Goal: Register for event/course

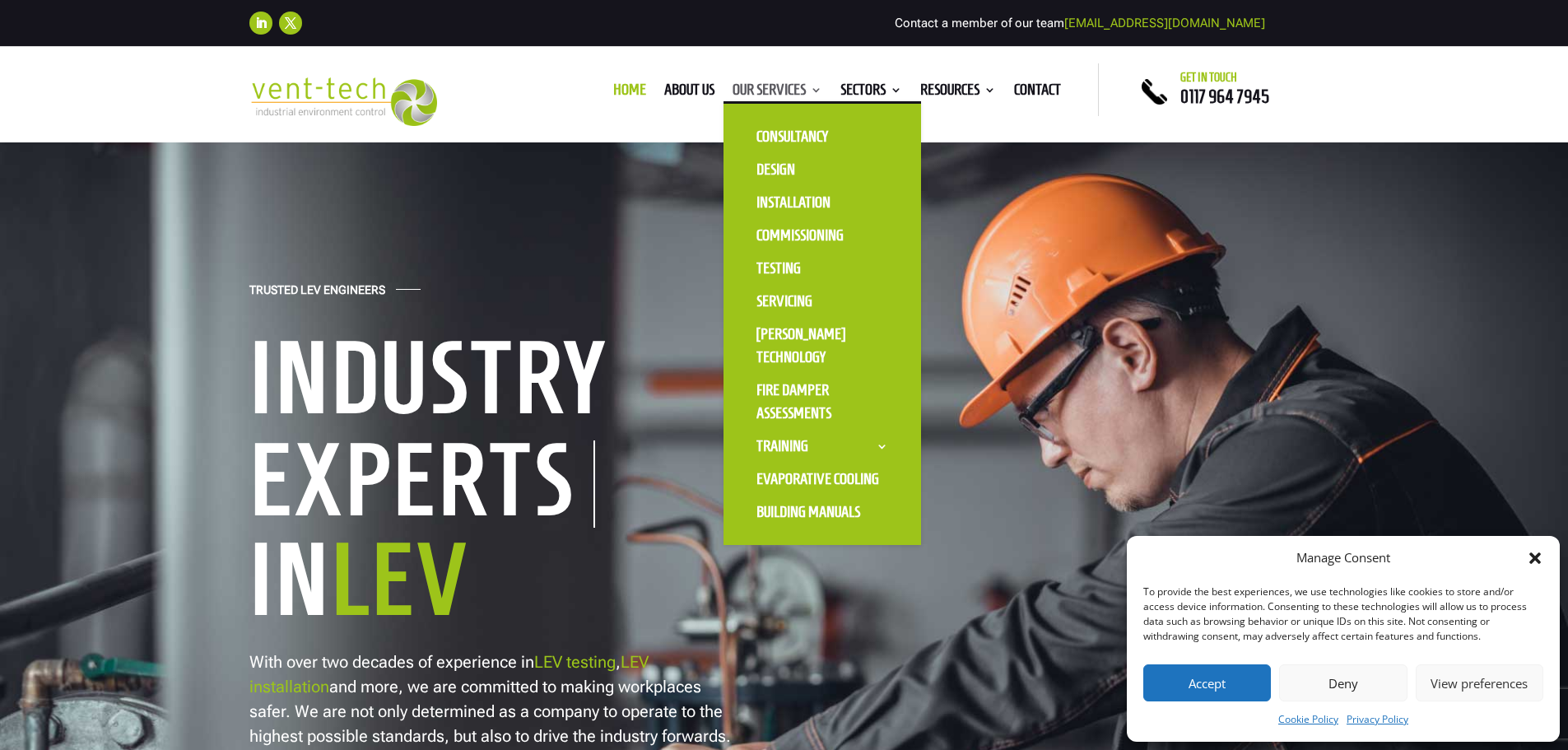
click at [766, 94] on link "Our Services" at bounding box center [778, 93] width 90 height 18
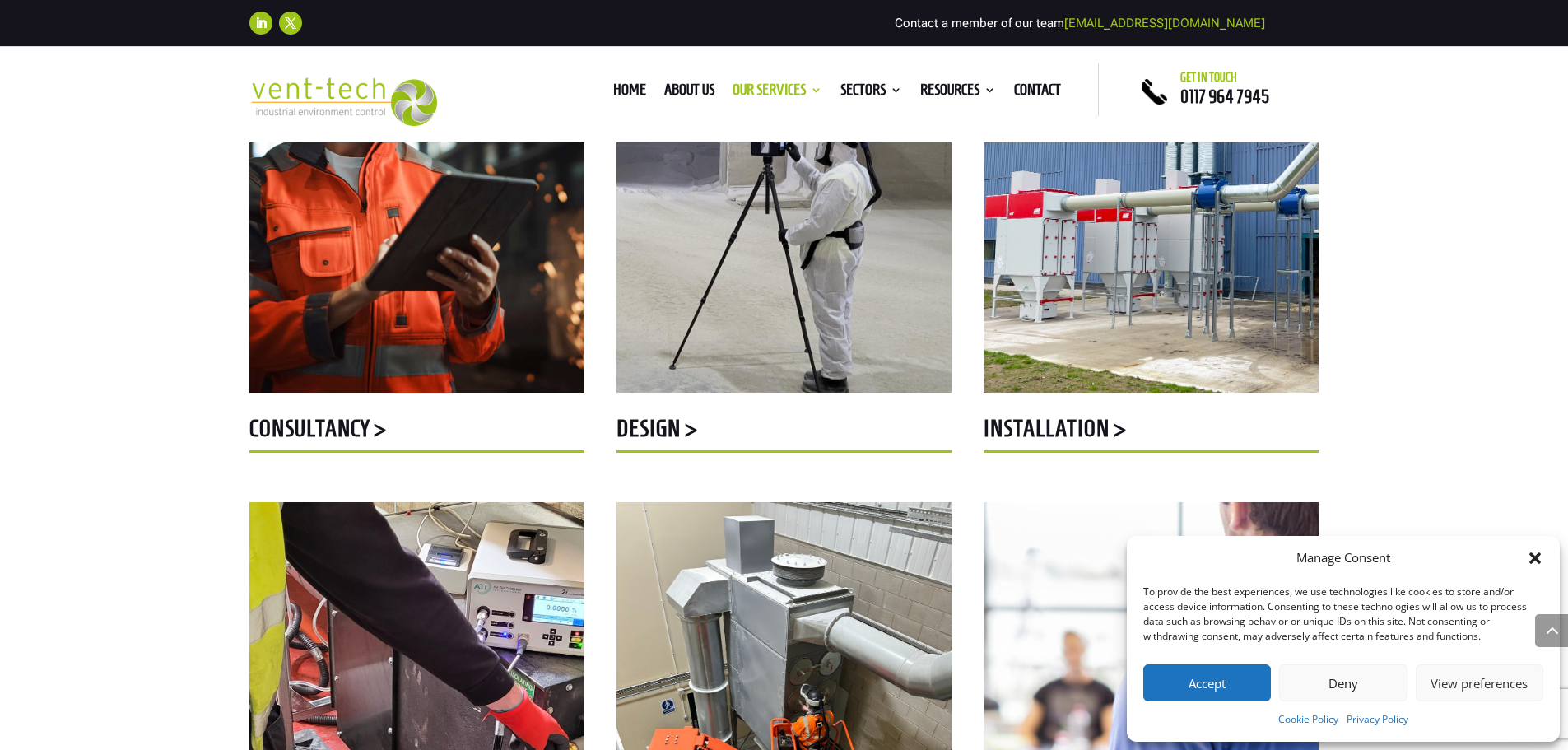
scroll to position [906, 0]
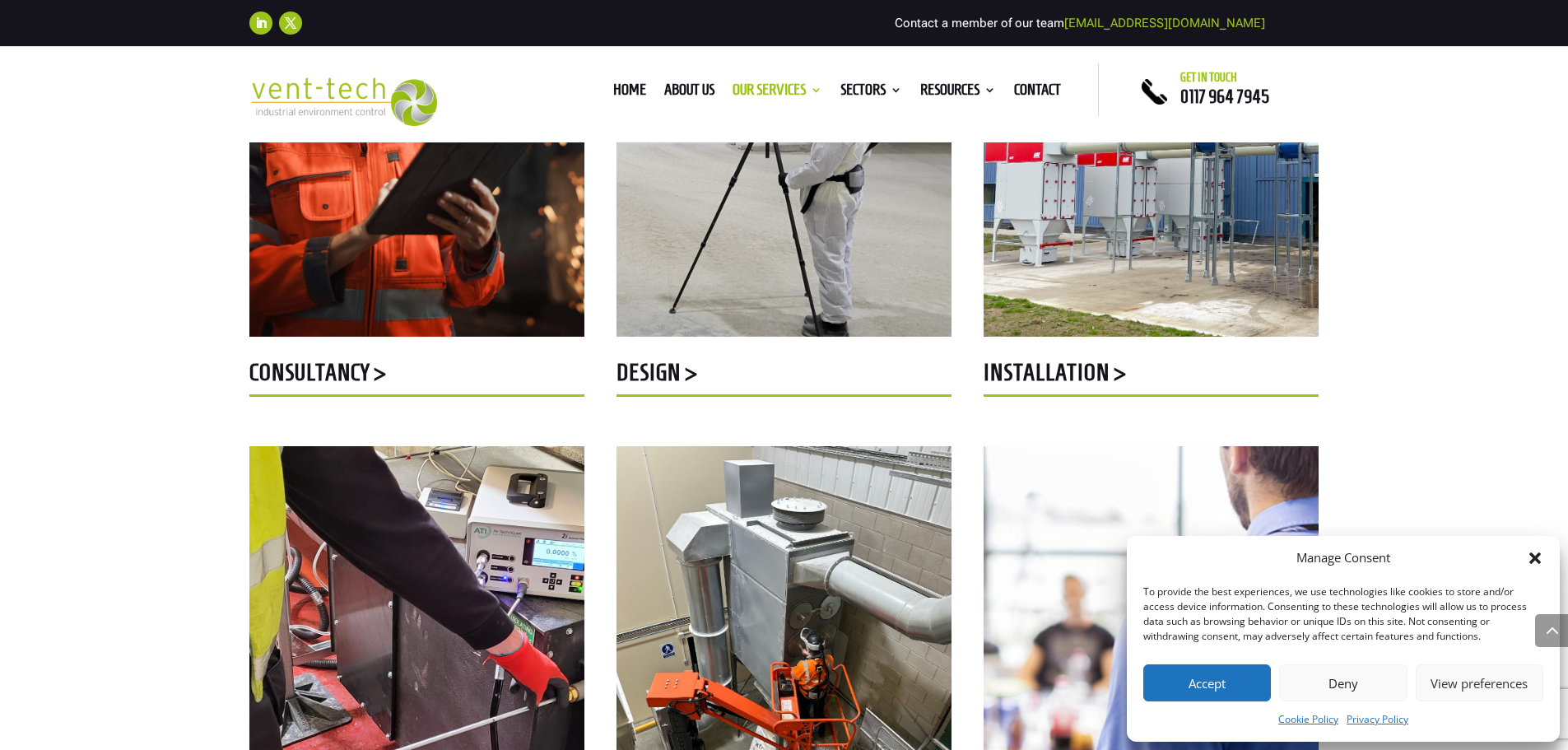
click at [1531, 560] on icon "Close dialog" at bounding box center [1535, 559] width 17 height 17
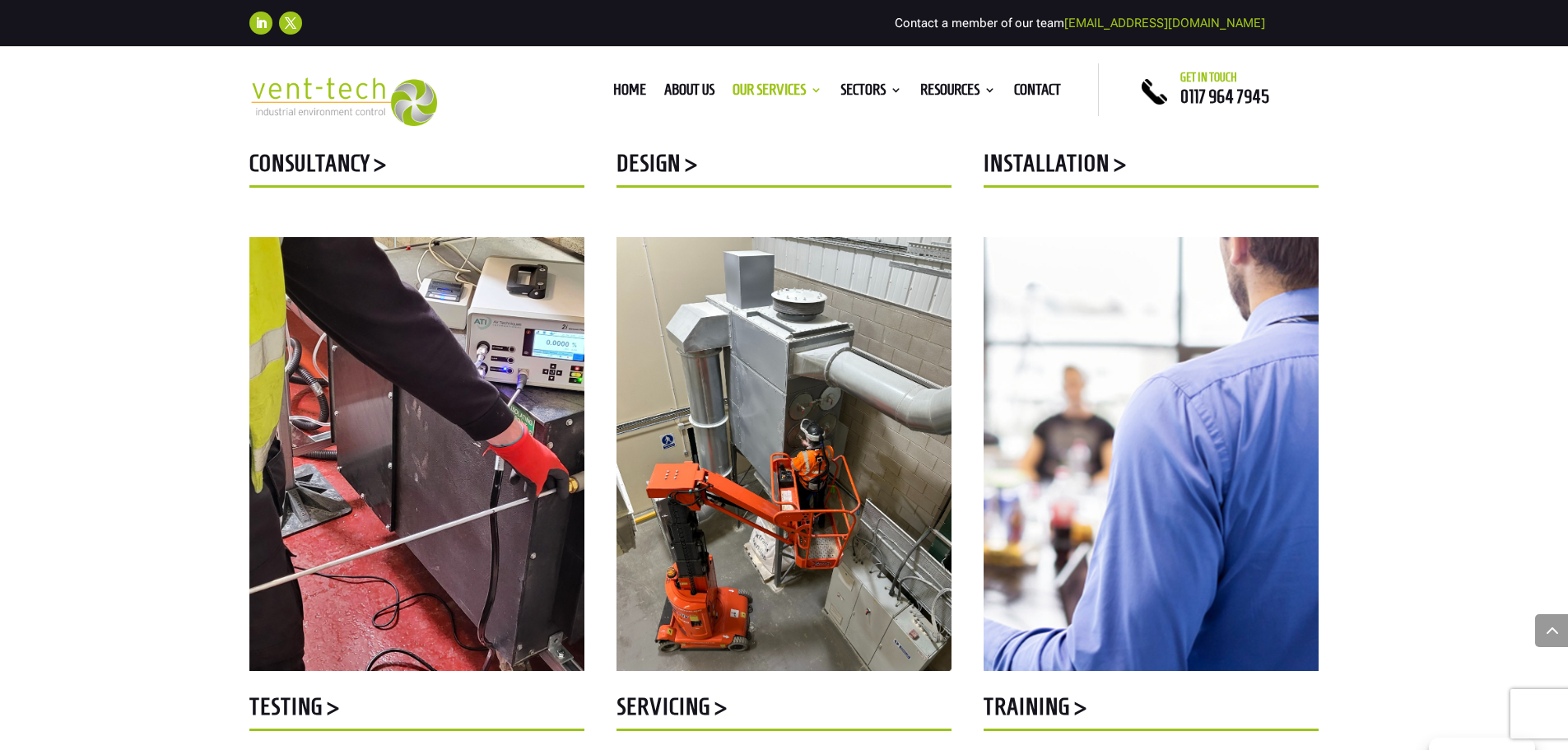
scroll to position [1235, 0]
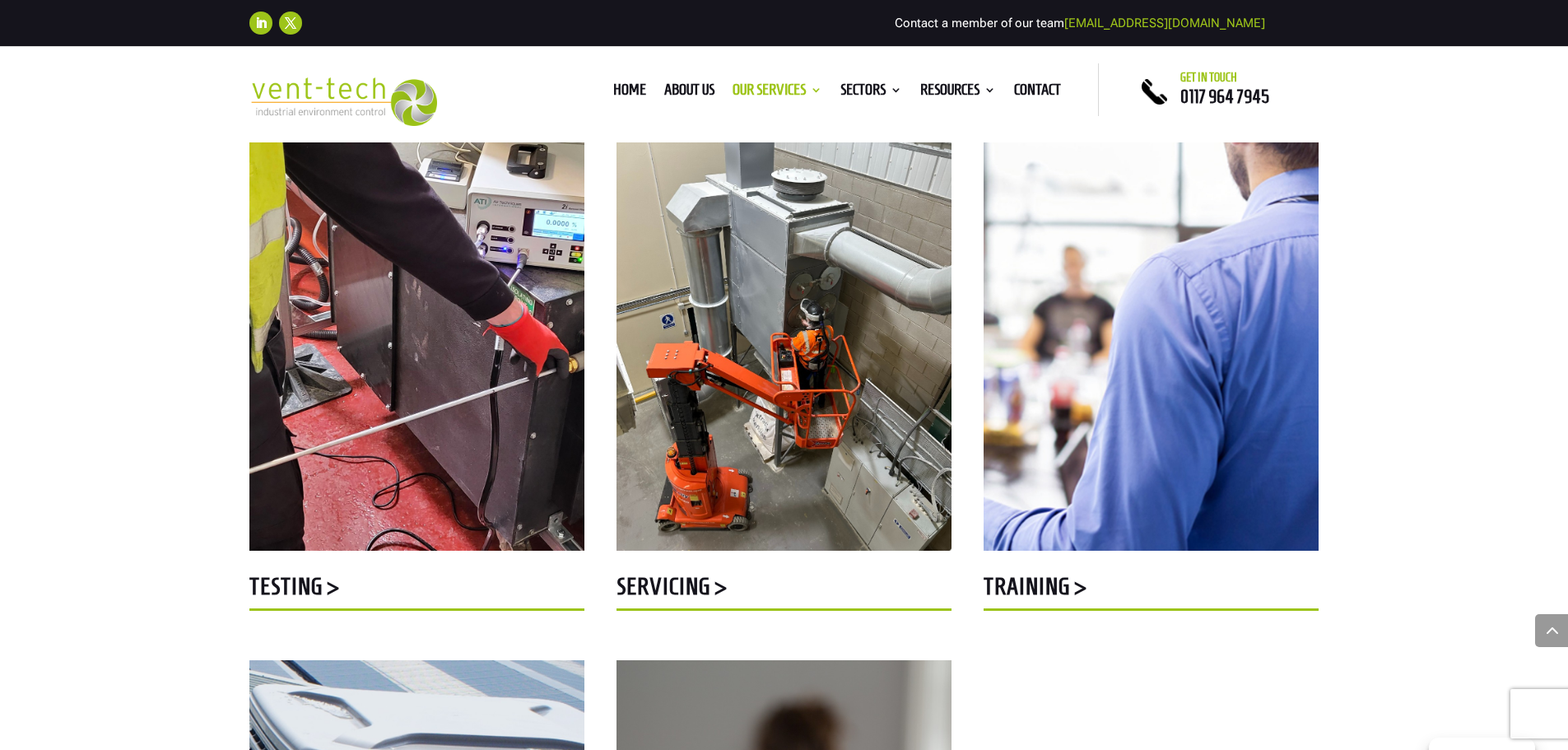
click at [694, 584] on h5 "Servicing >" at bounding box center [784, 591] width 335 height 32
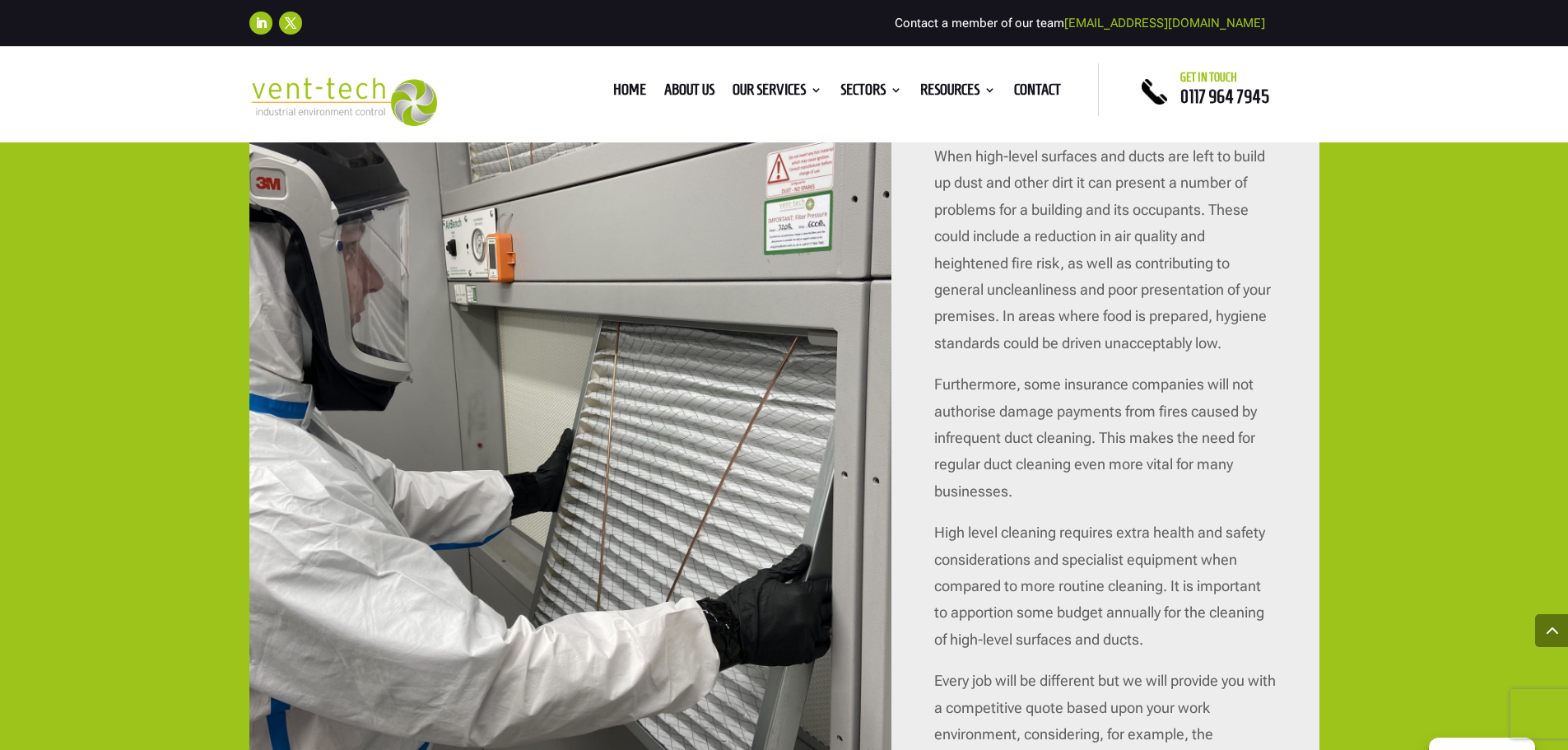
scroll to position [3954, 0]
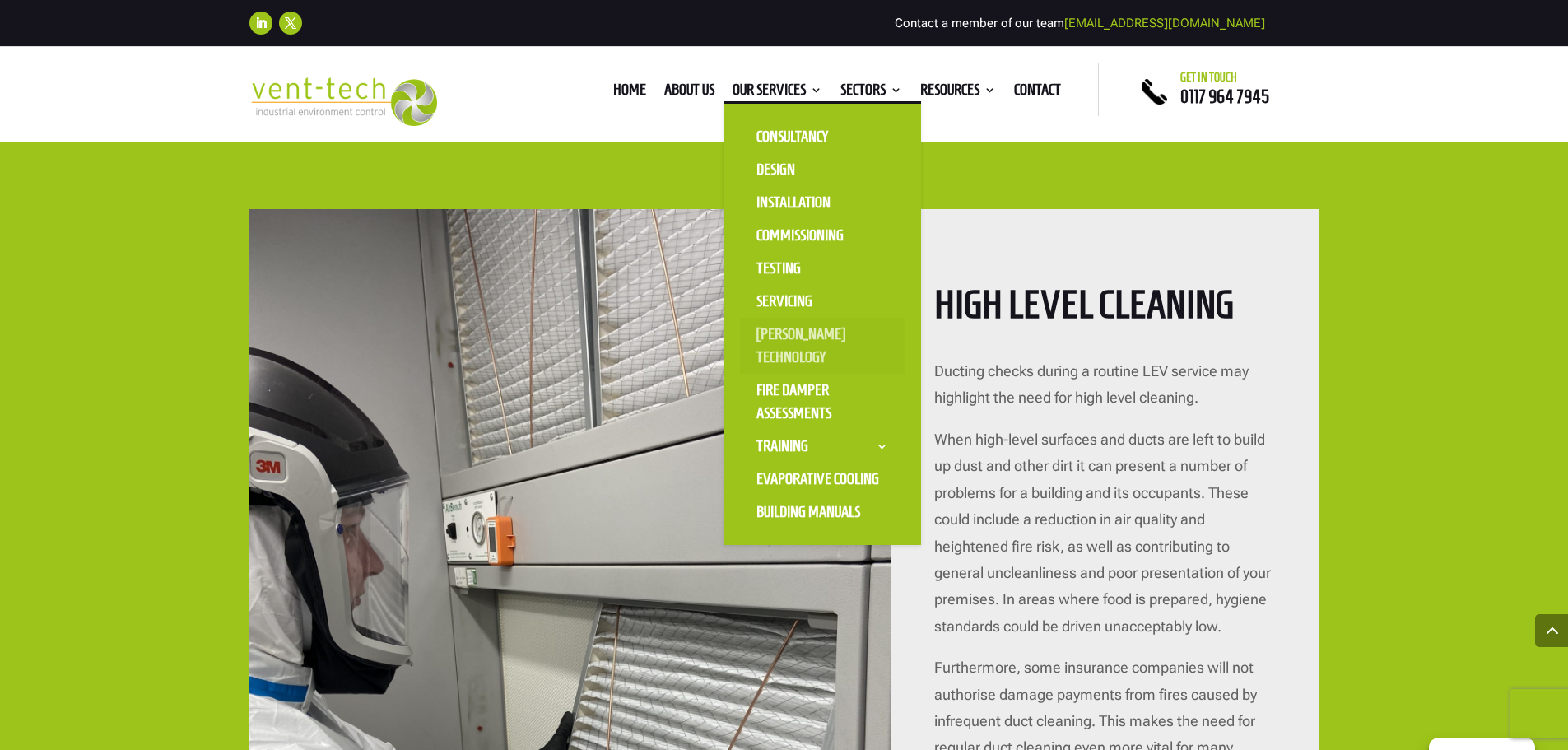
click at [784, 328] on link "[PERSON_NAME] Technology" at bounding box center [822, 346] width 164 height 56
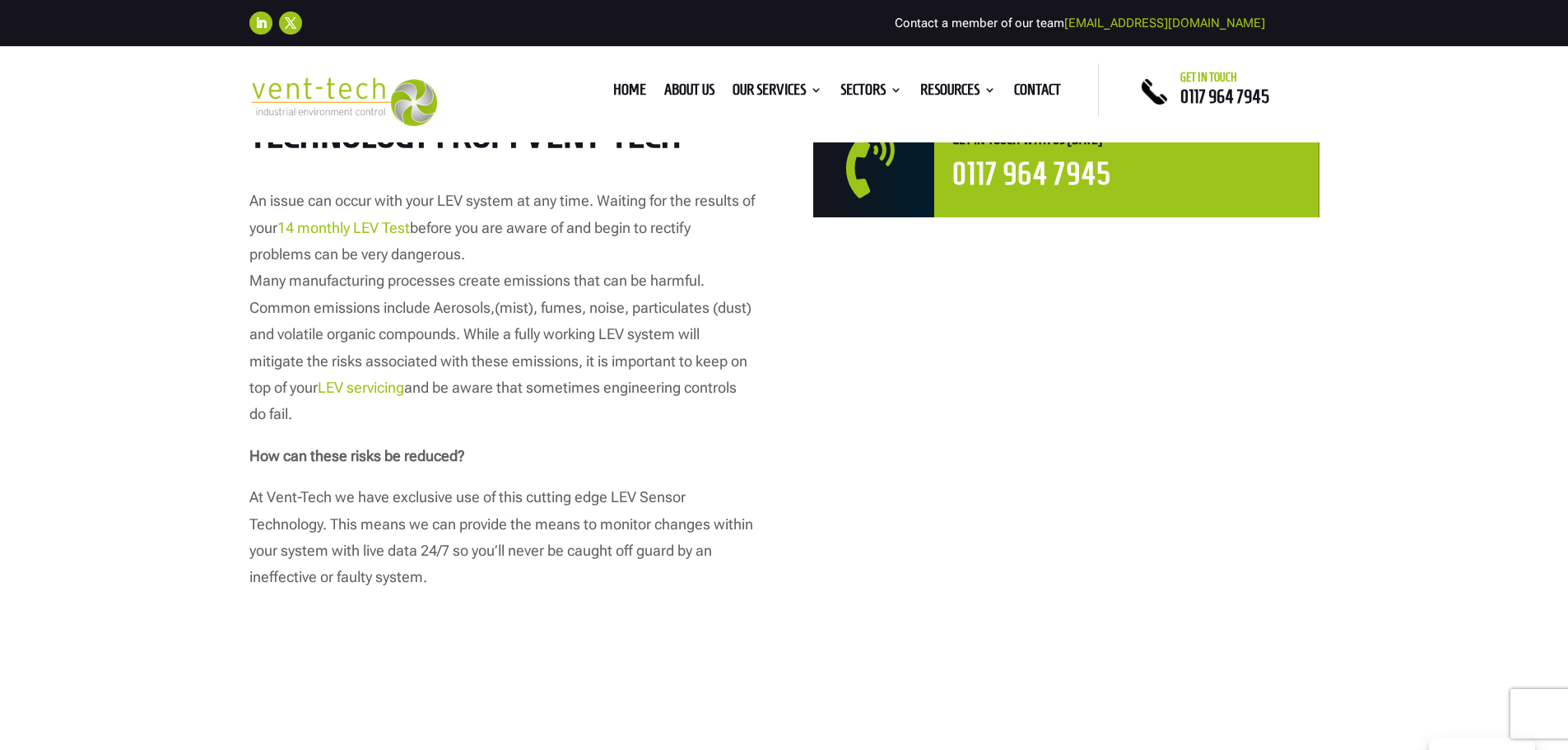
scroll to position [576, 0]
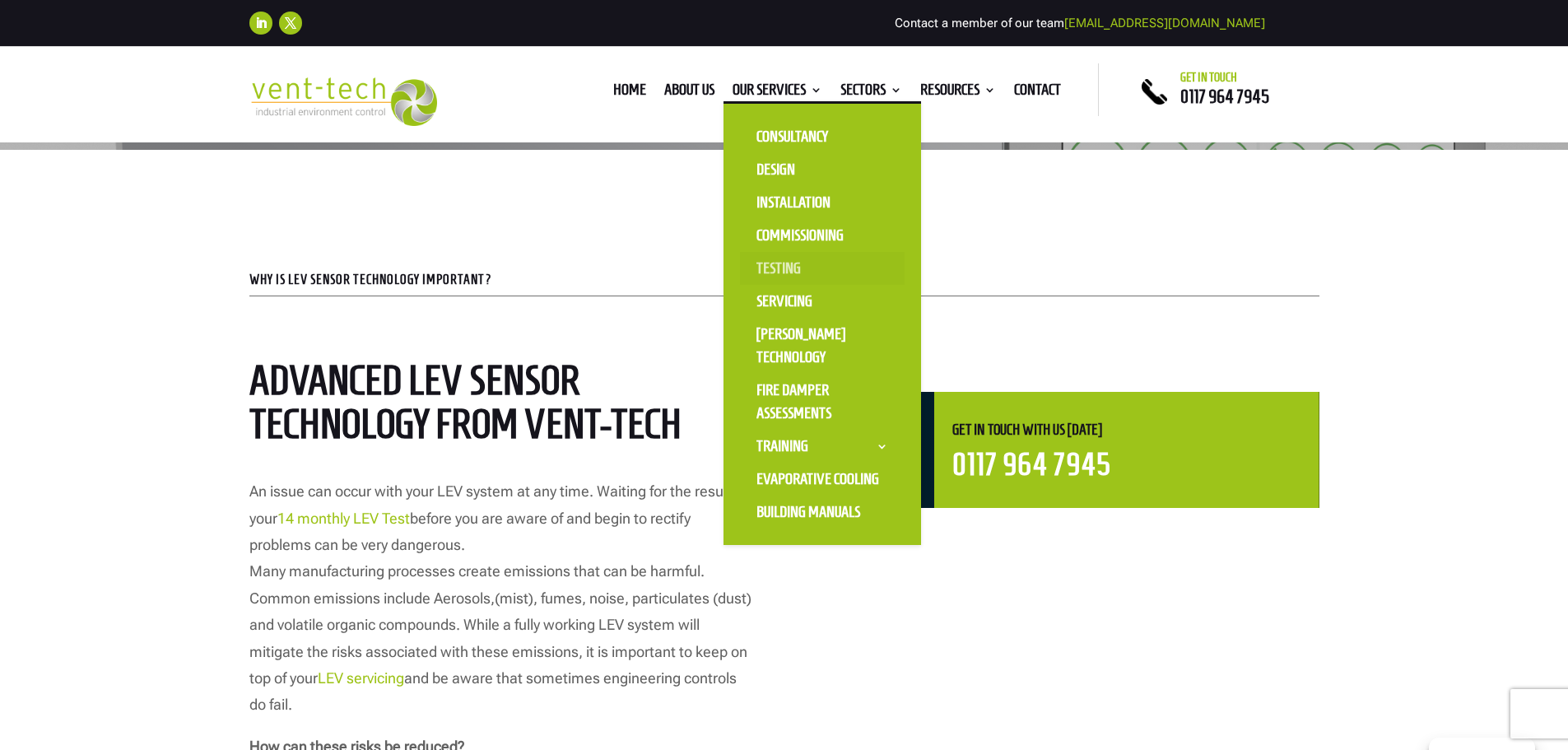
click at [773, 268] on link "Testing" at bounding box center [822, 268] width 164 height 33
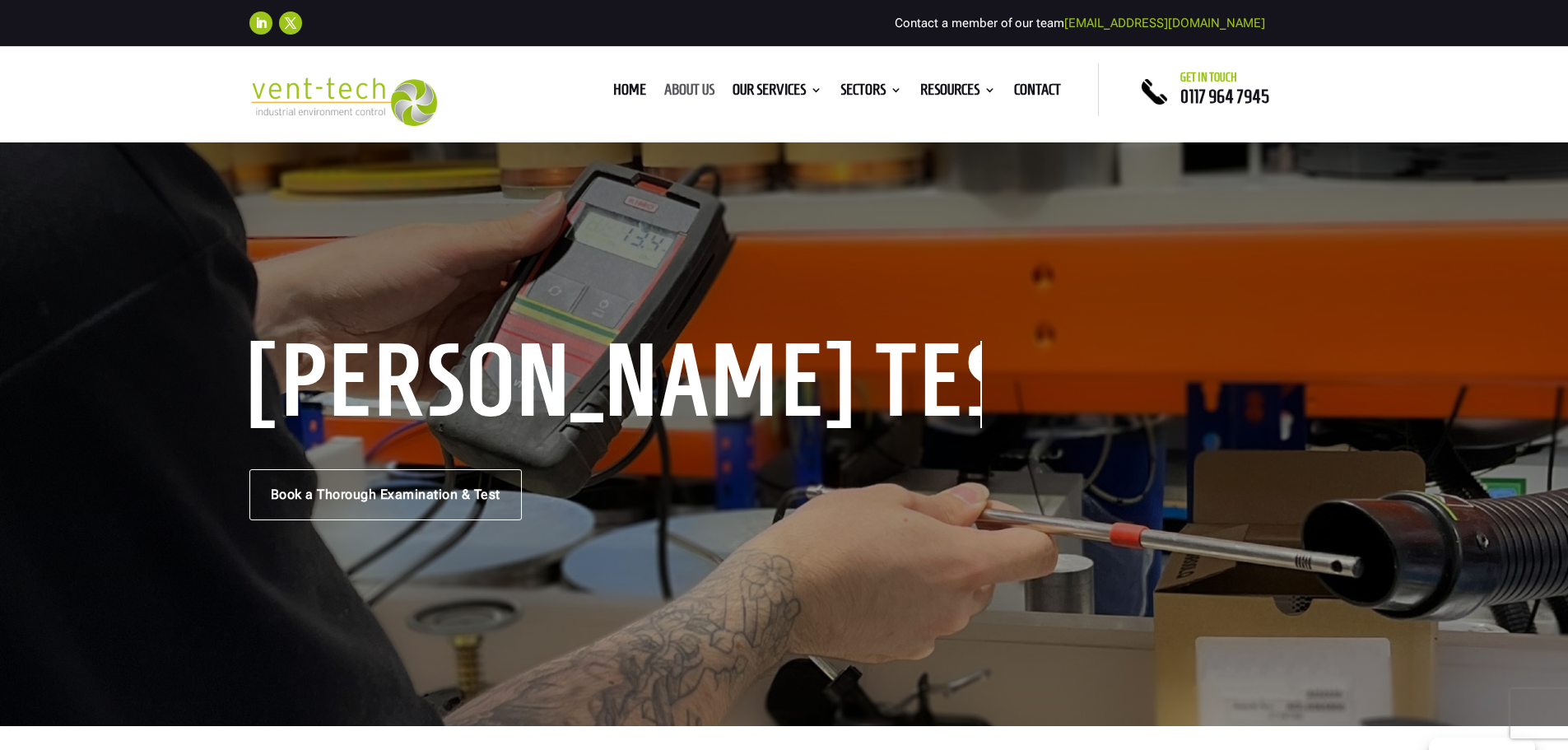
click at [681, 84] on link "About us" at bounding box center [689, 93] width 51 height 18
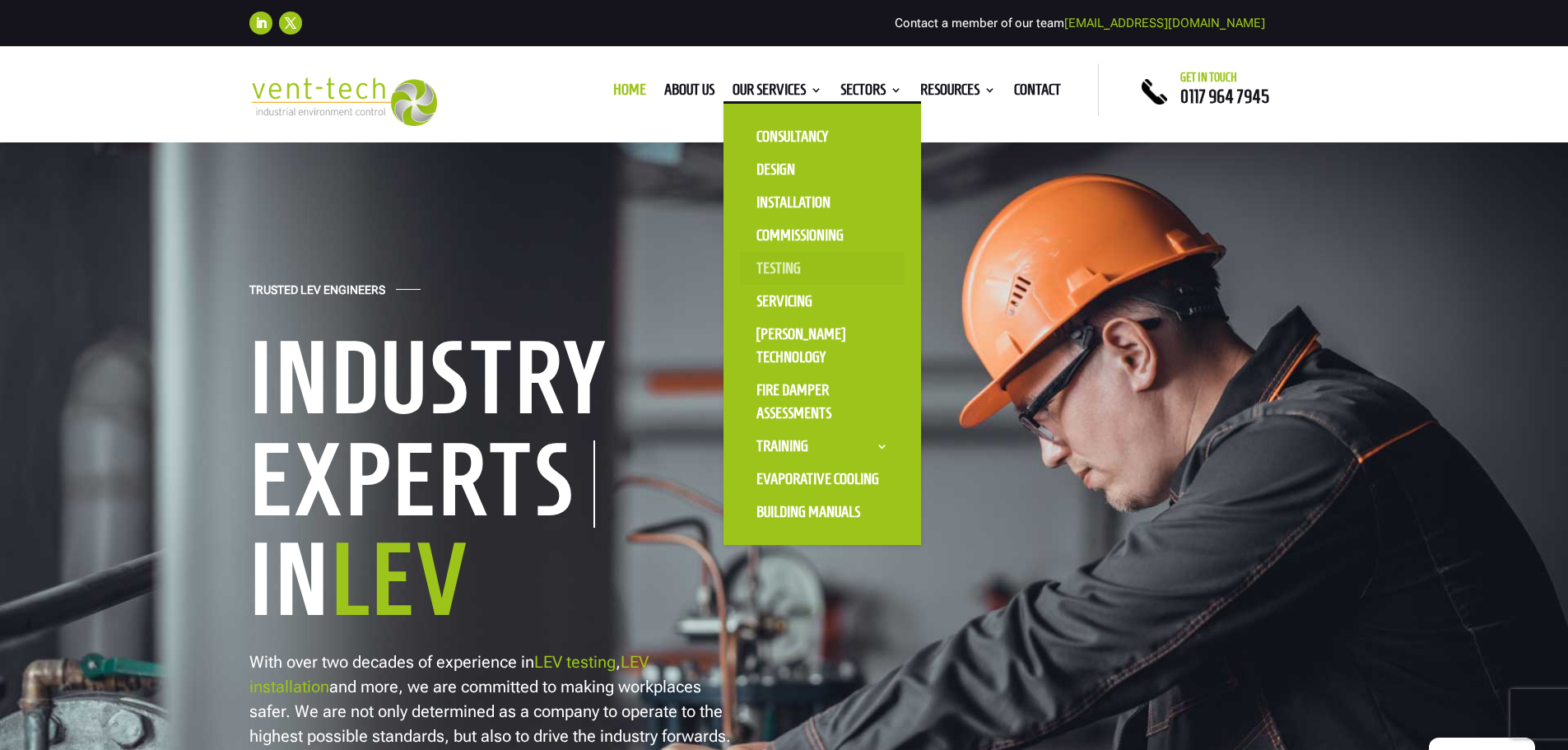
click at [765, 266] on link "Testing" at bounding box center [822, 268] width 164 height 33
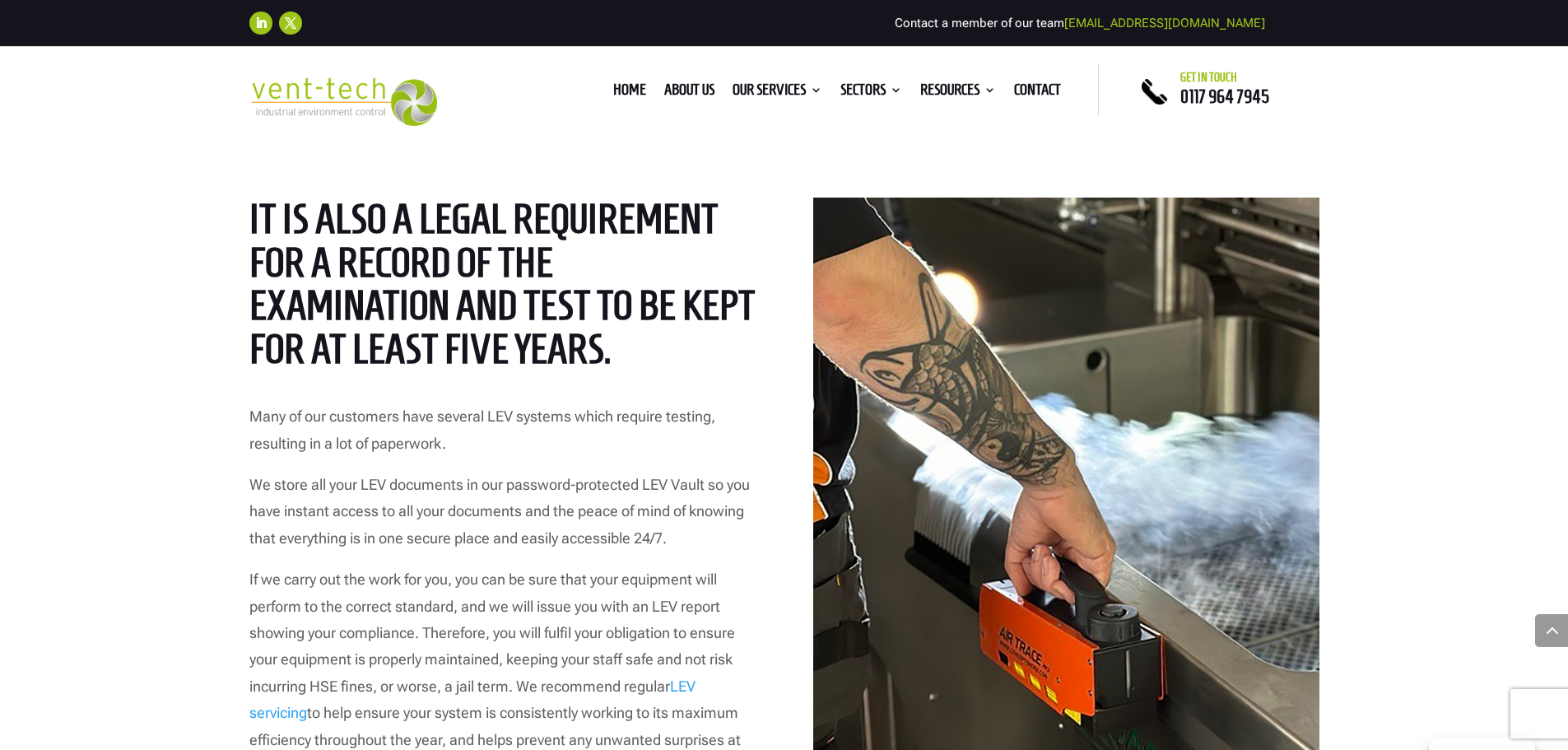
scroll to position [4366, 0]
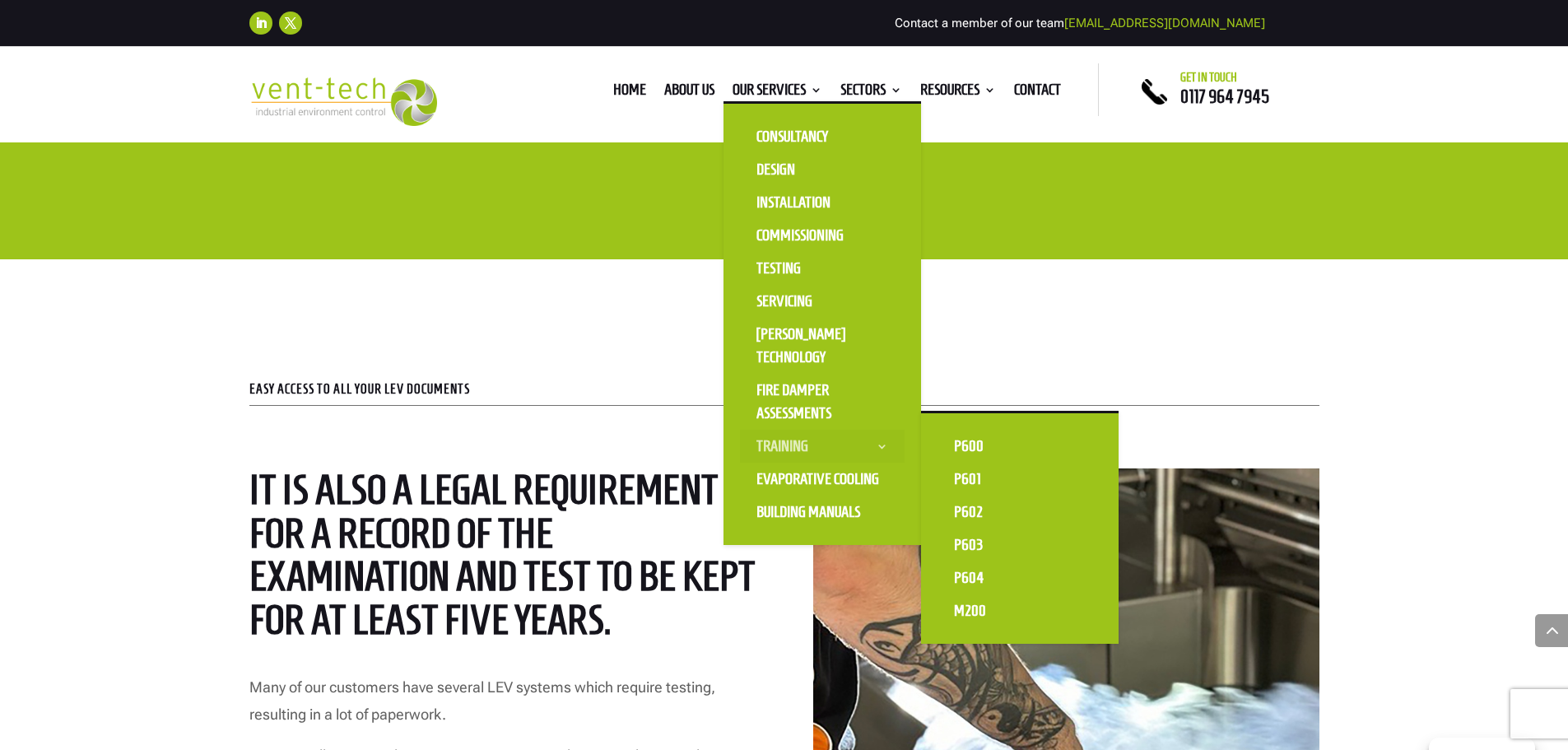
click at [776, 443] on link "Training" at bounding box center [822, 447] width 164 height 33
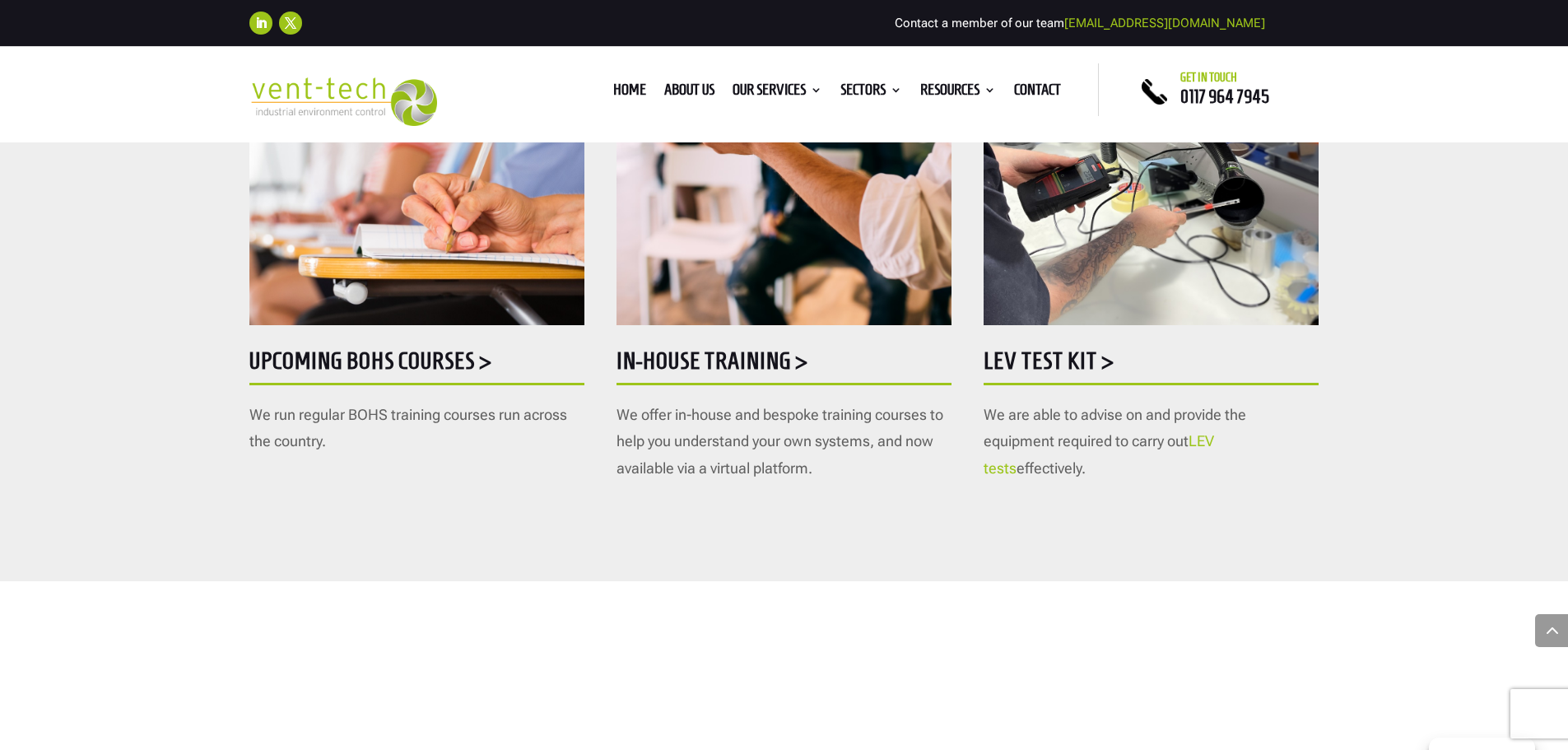
scroll to position [988, 0]
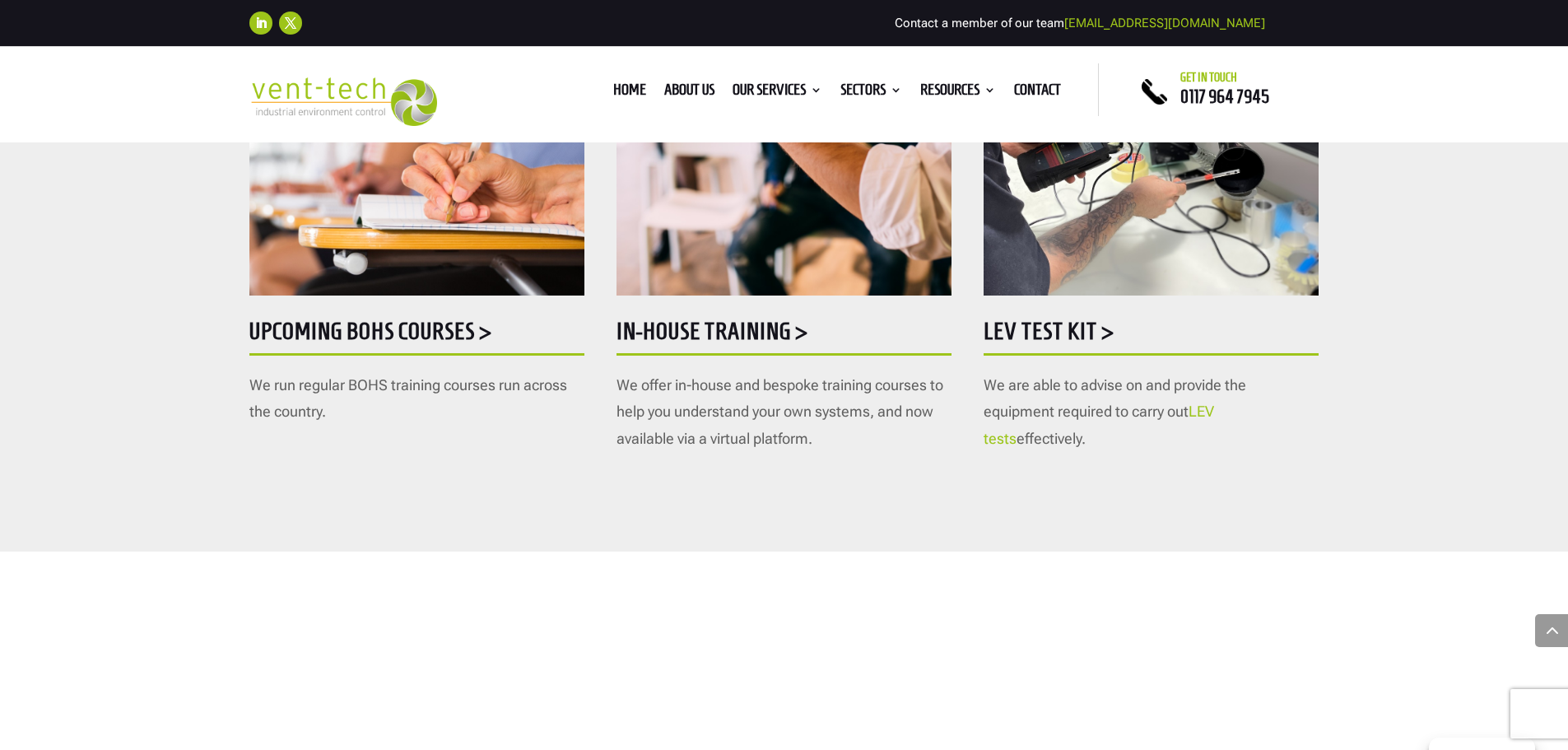
click at [465, 329] on h5 "Upcoming BOHS courses >" at bounding box center [417, 335] width 335 height 32
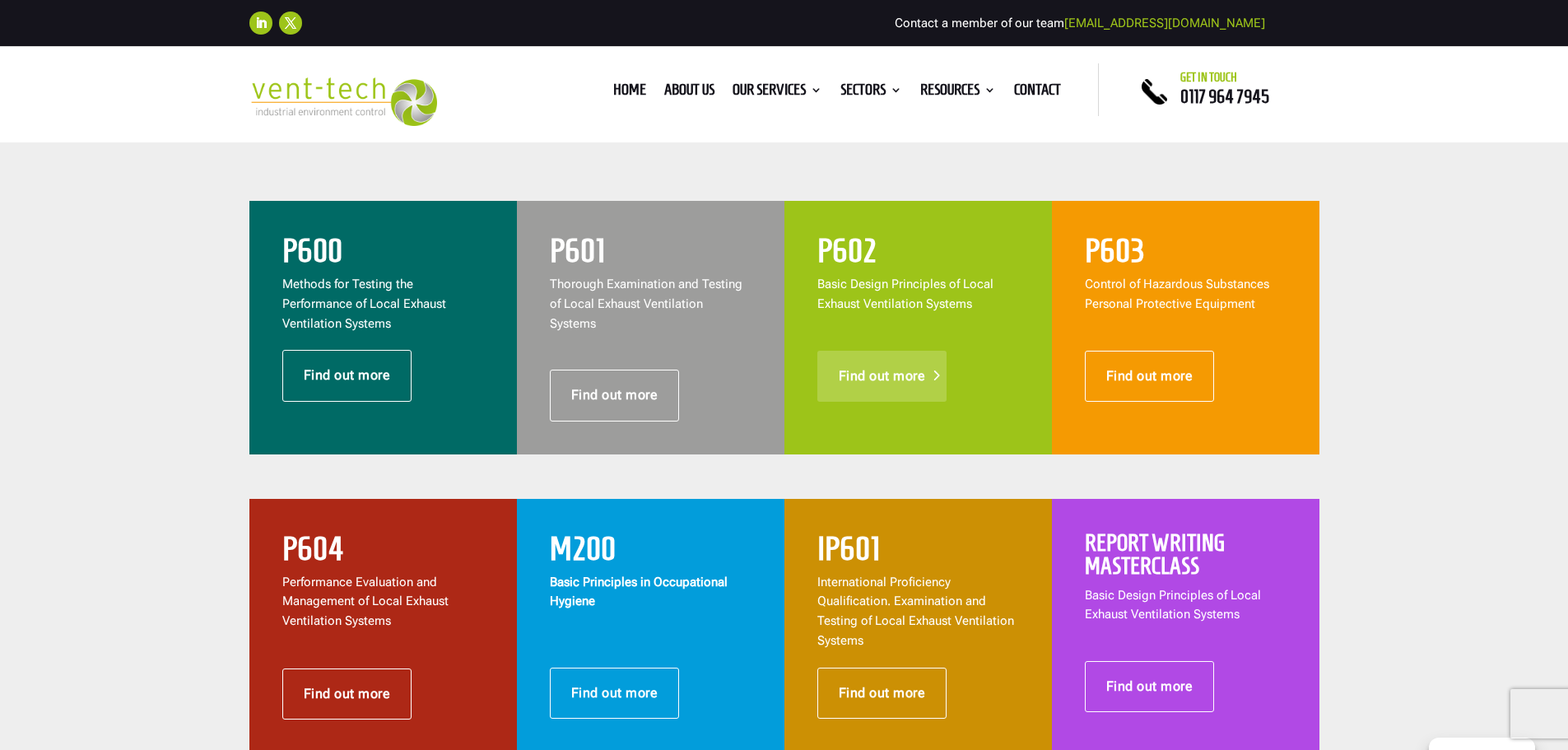
scroll to position [659, 0]
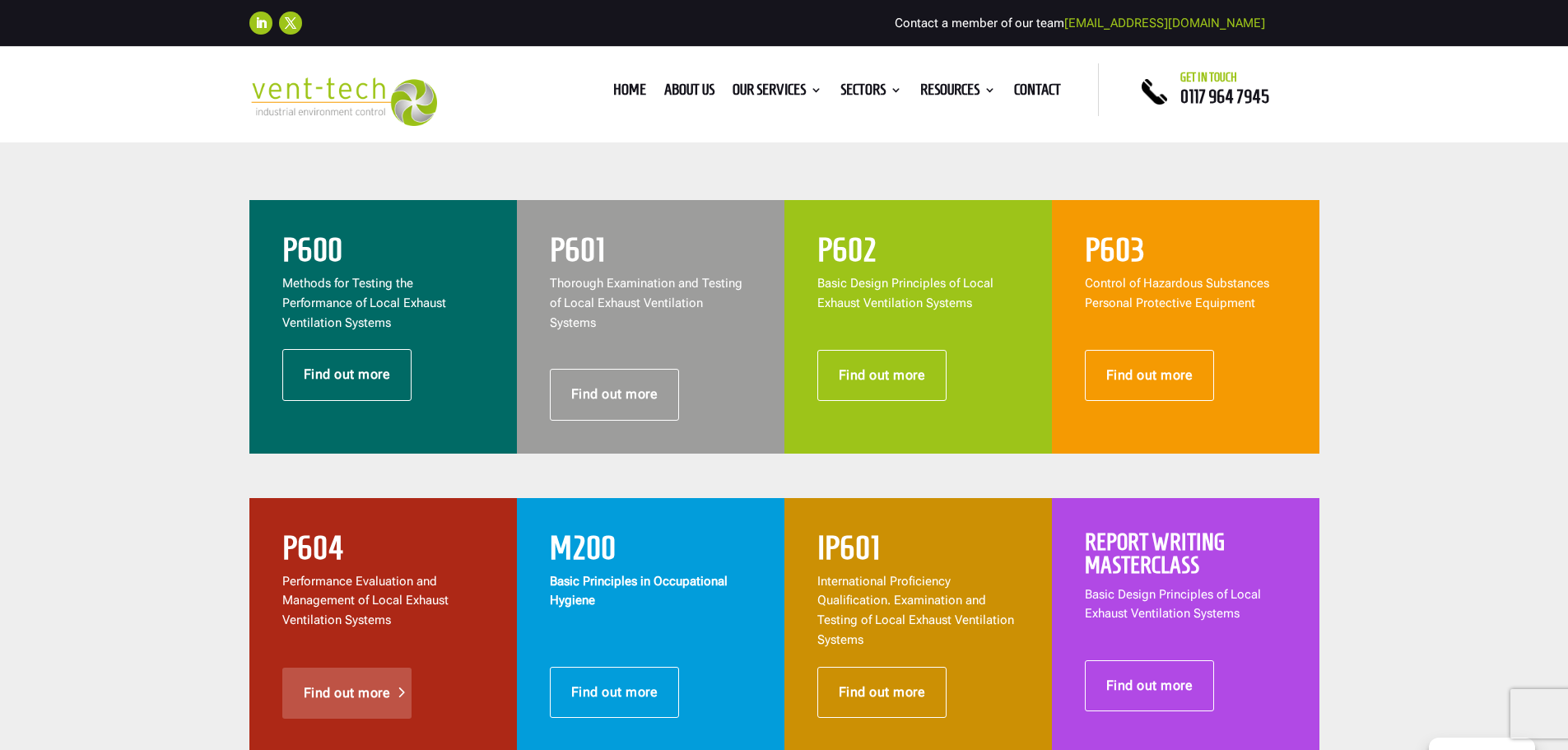
click at [377, 668] on link "Find out more" at bounding box center [347, 694] width 130 height 51
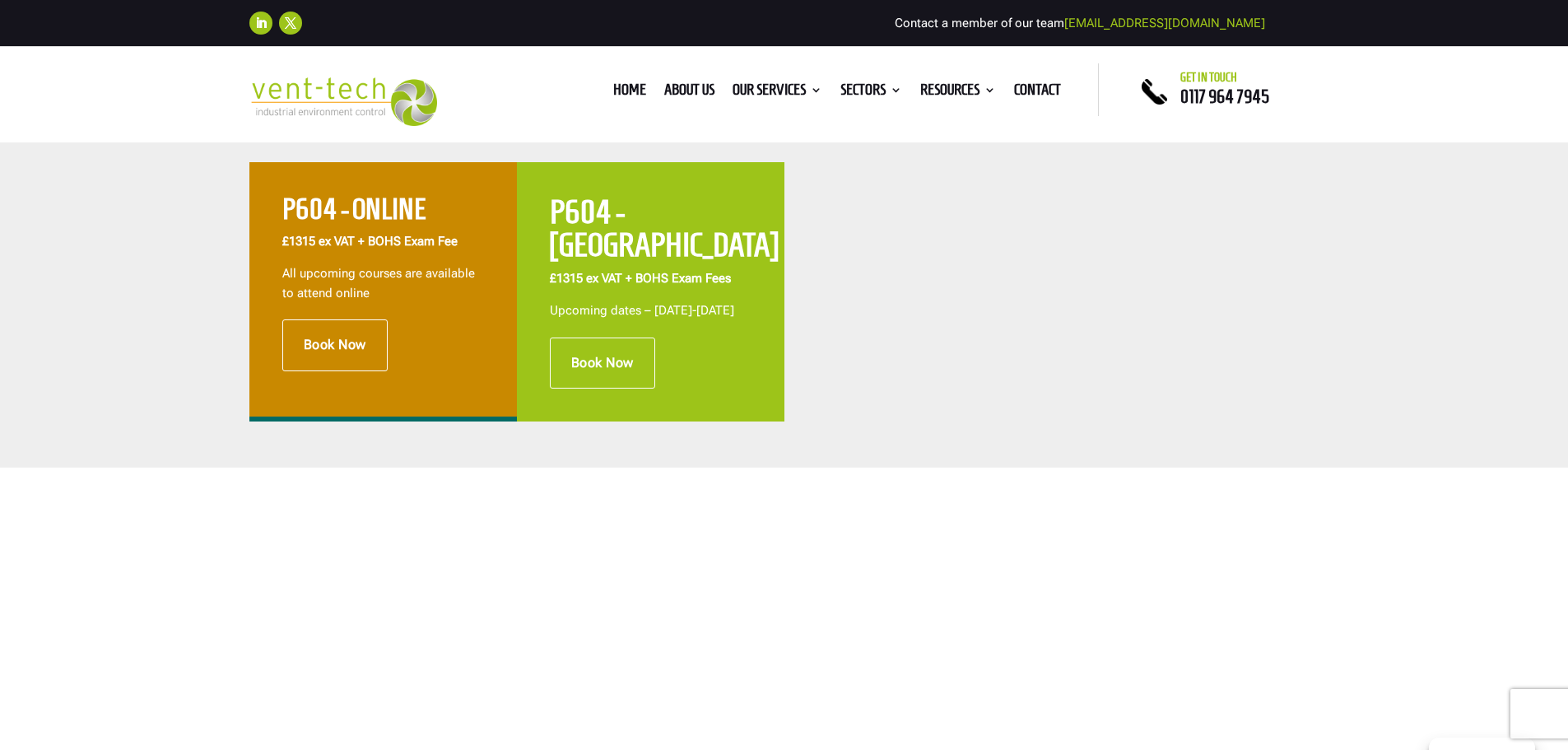
scroll to position [659, 0]
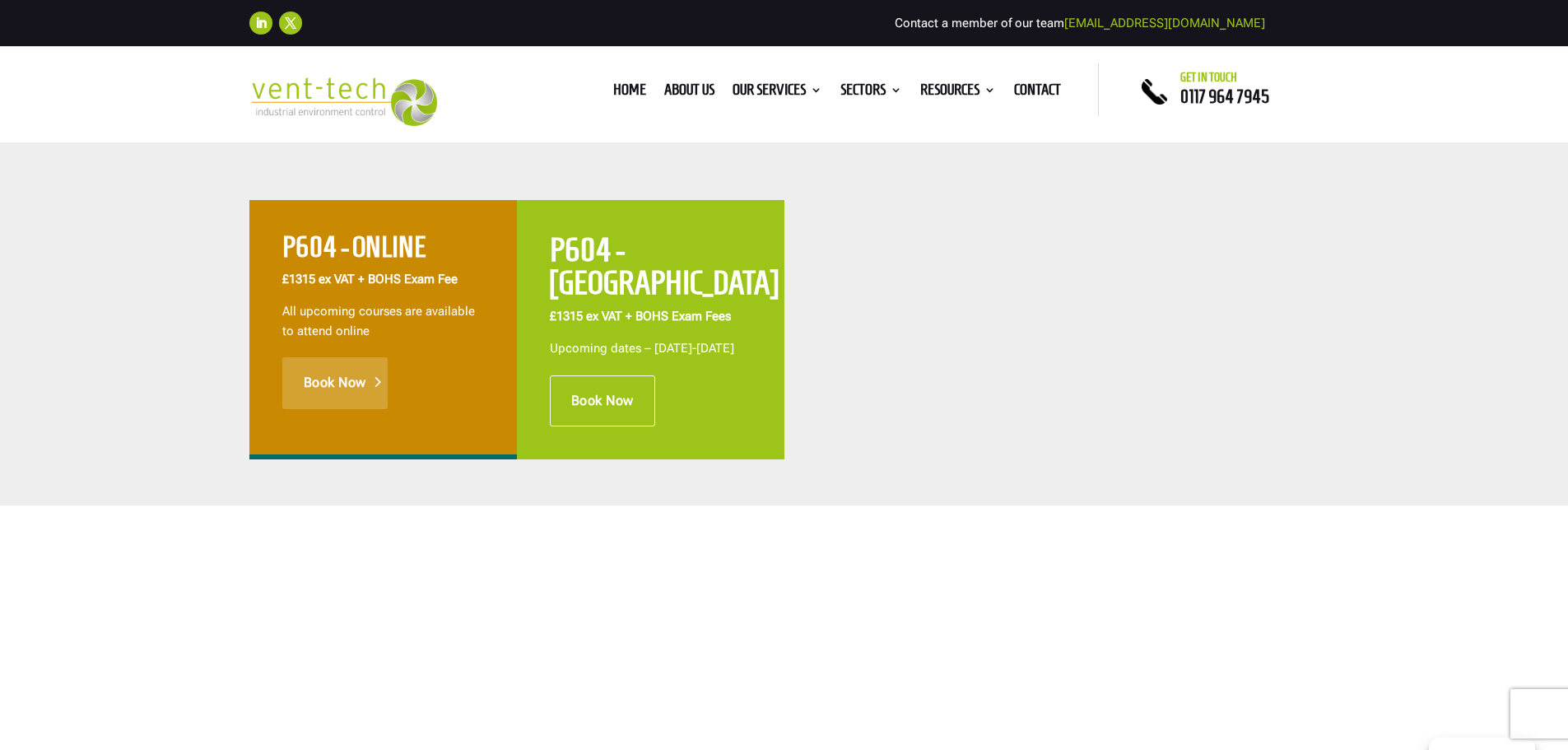
click at [364, 383] on link "Book Now" at bounding box center [334, 383] width 106 height 51
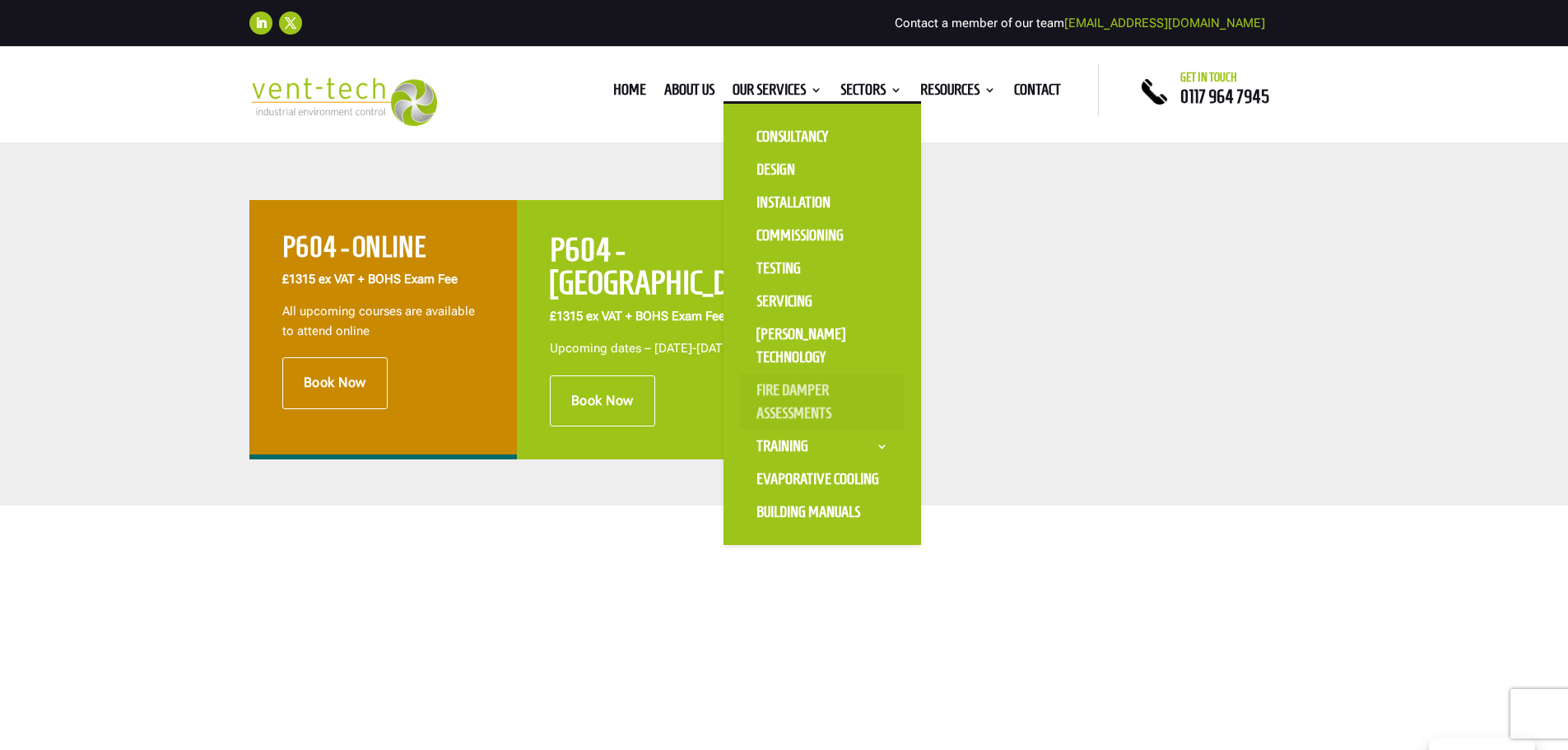
click at [796, 390] on link "Fire Damper Assessments" at bounding box center [822, 402] width 164 height 56
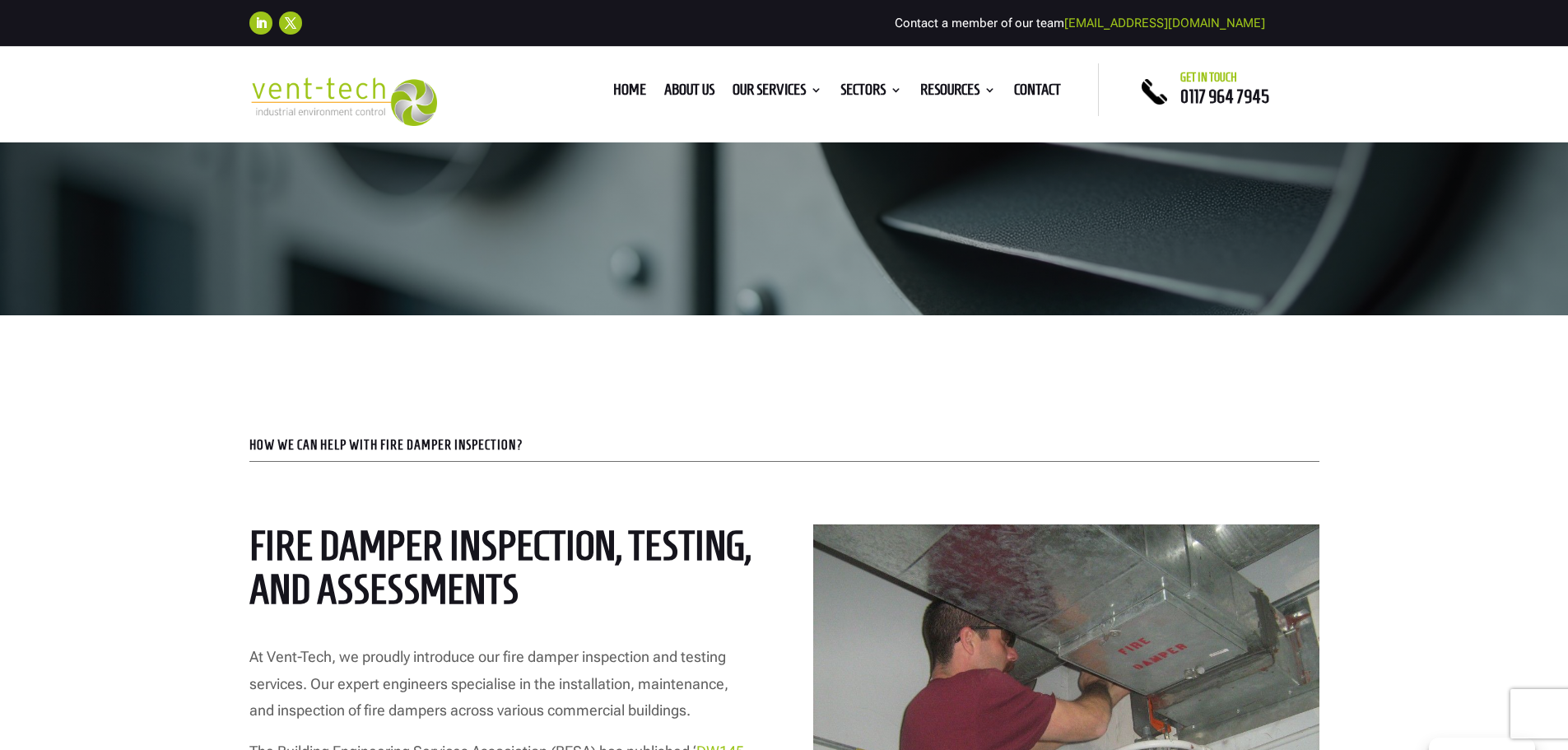
scroll to position [165, 0]
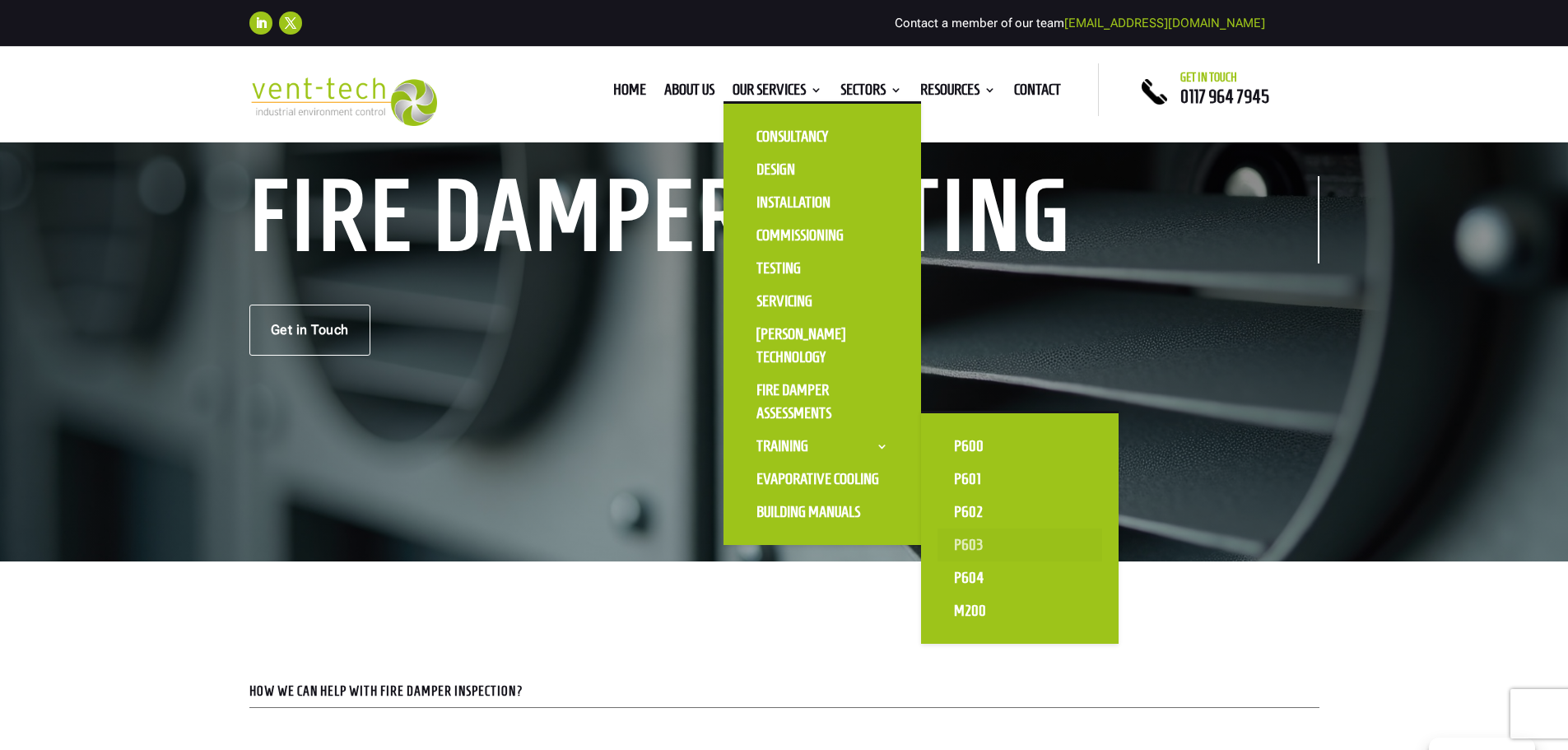
click at [981, 542] on link "P603" at bounding box center [1020, 545] width 164 height 33
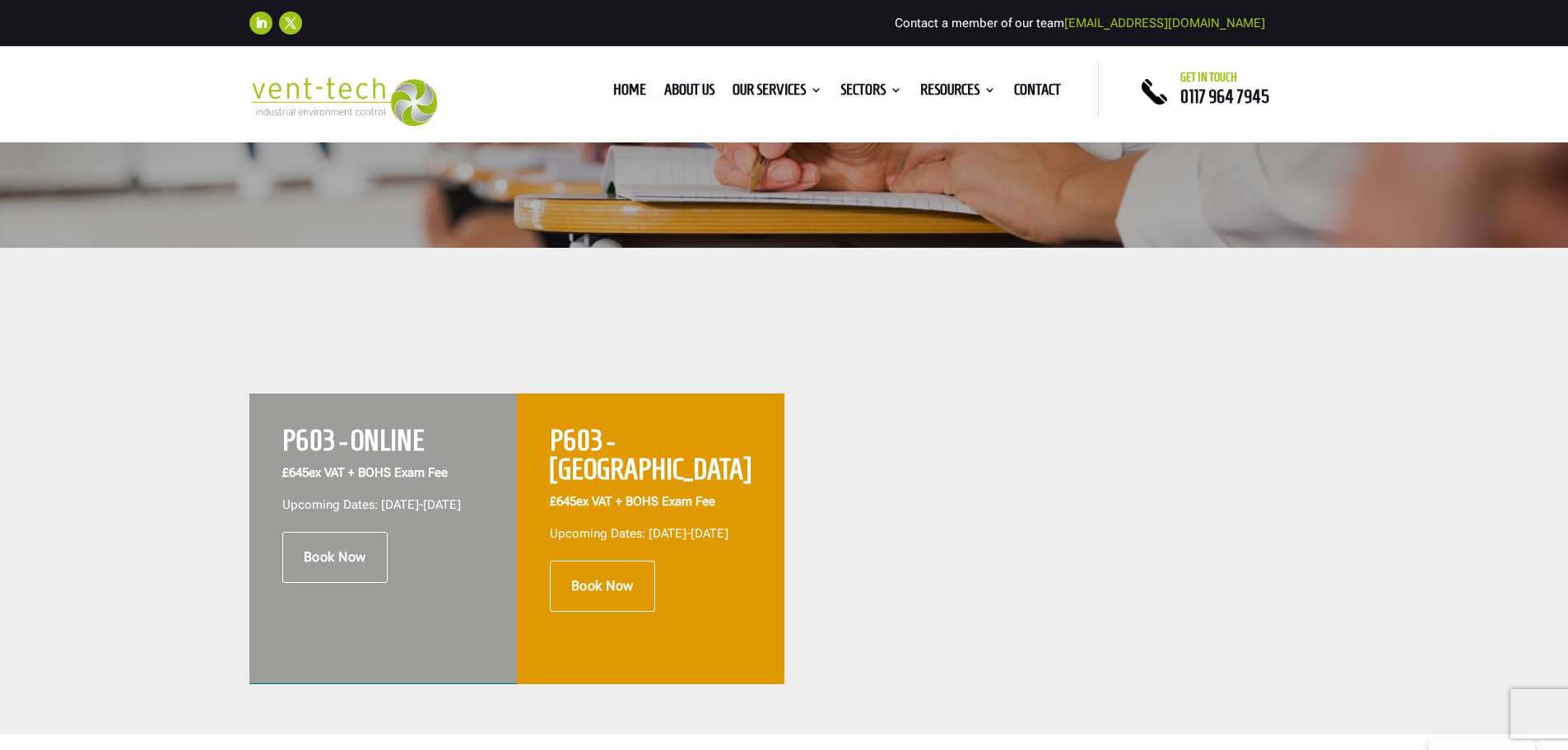
scroll to position [576, 0]
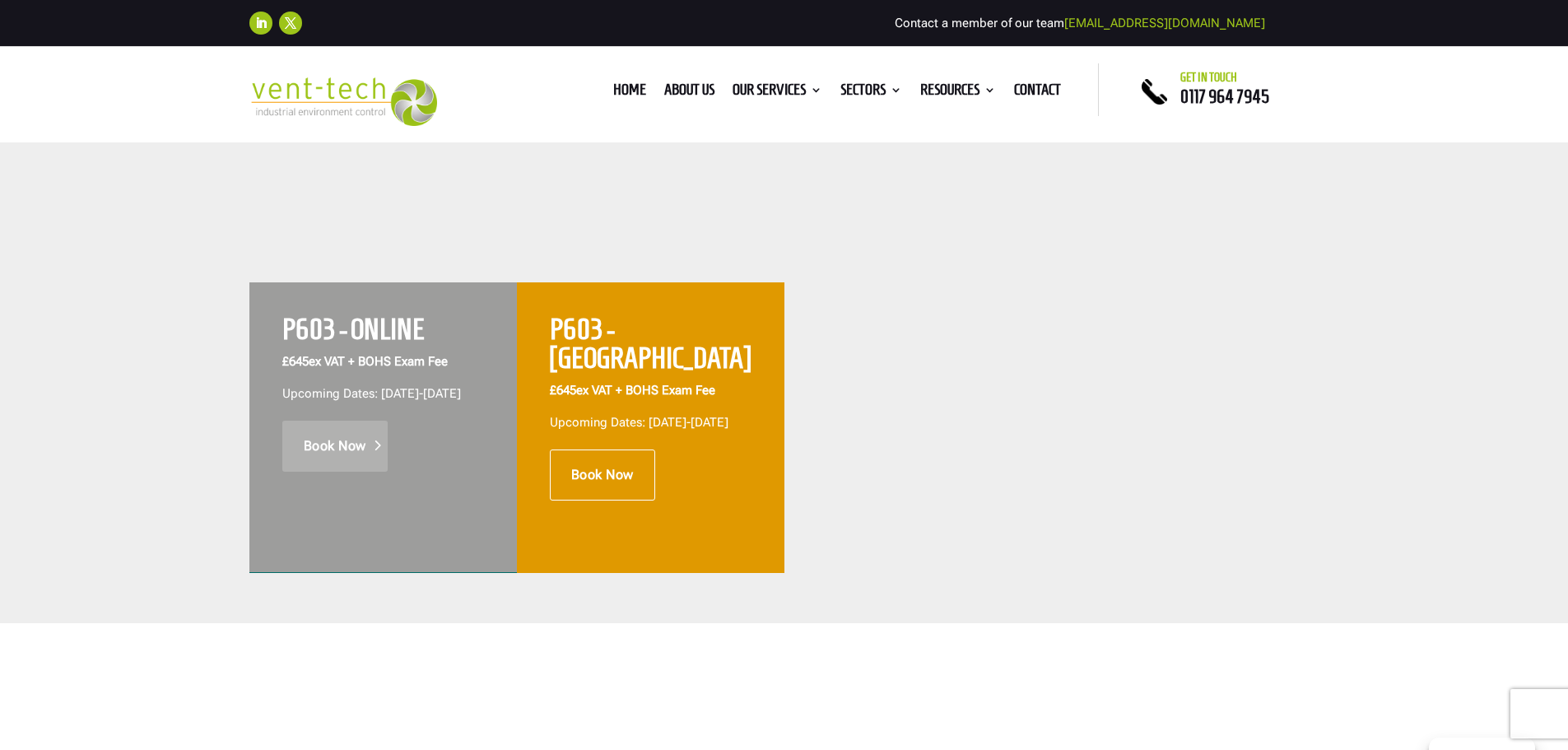
click at [337, 456] on link "Book Now" at bounding box center [334, 447] width 106 height 51
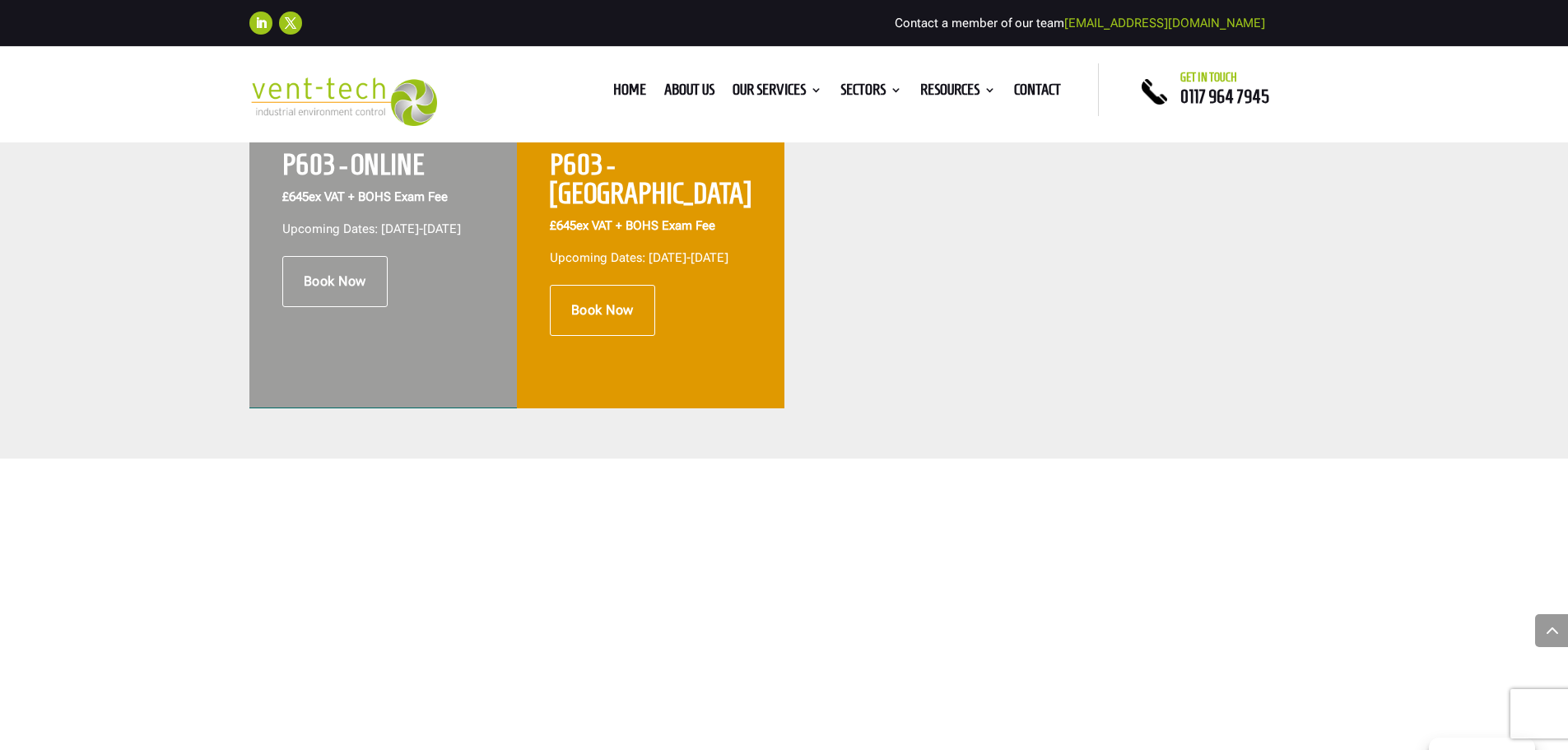
scroll to position [494, 0]
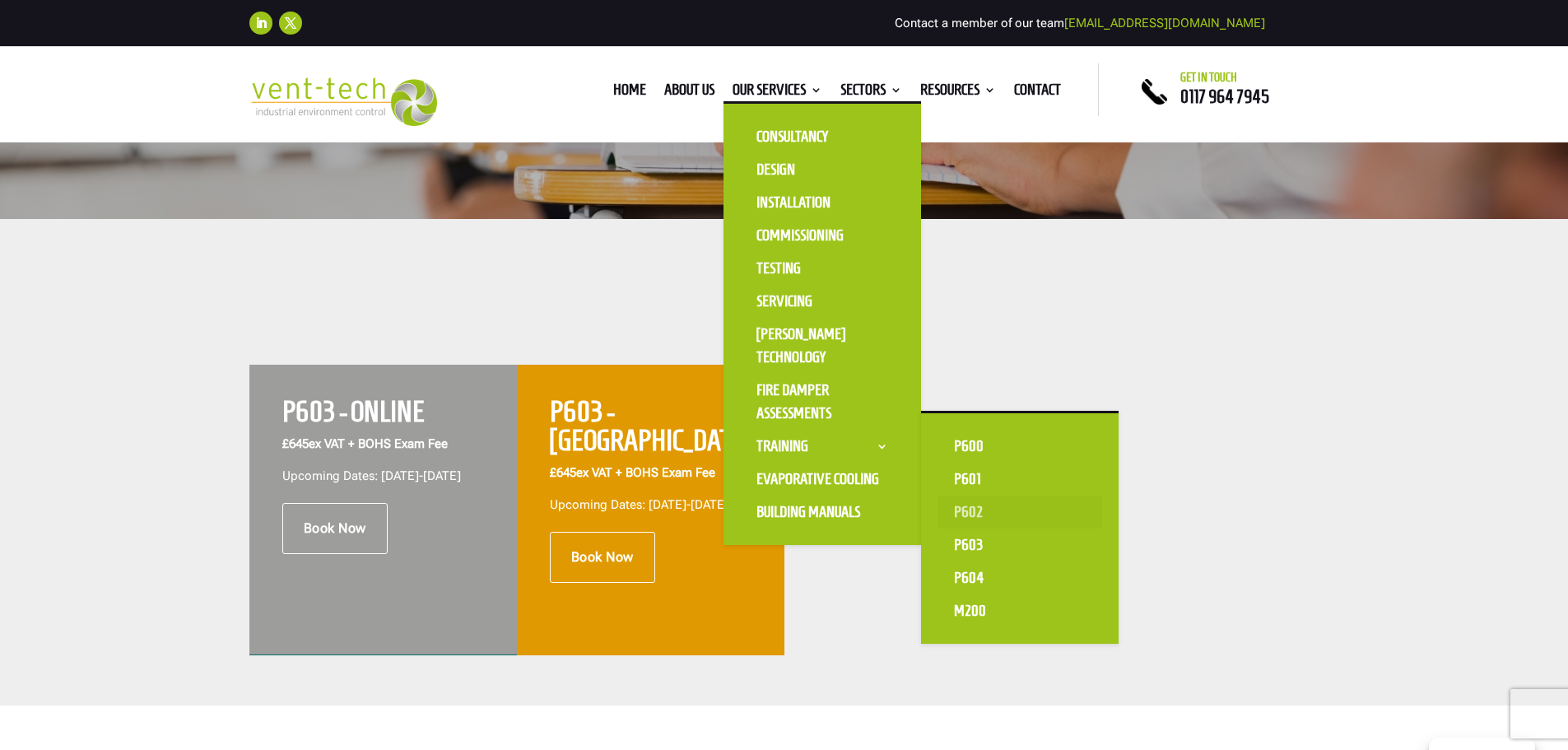
click at [972, 508] on link "P602" at bounding box center [1020, 512] width 164 height 33
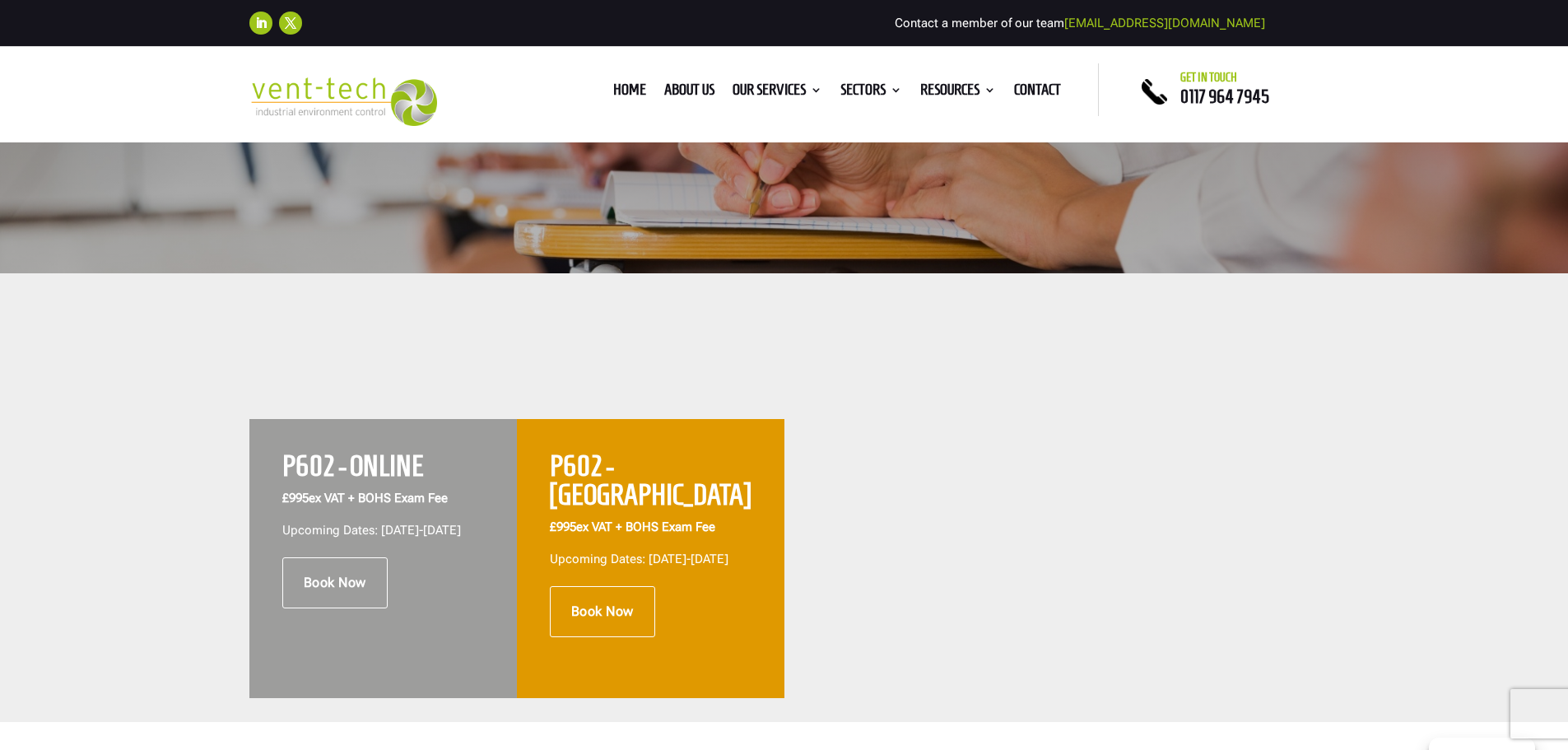
scroll to position [412, 0]
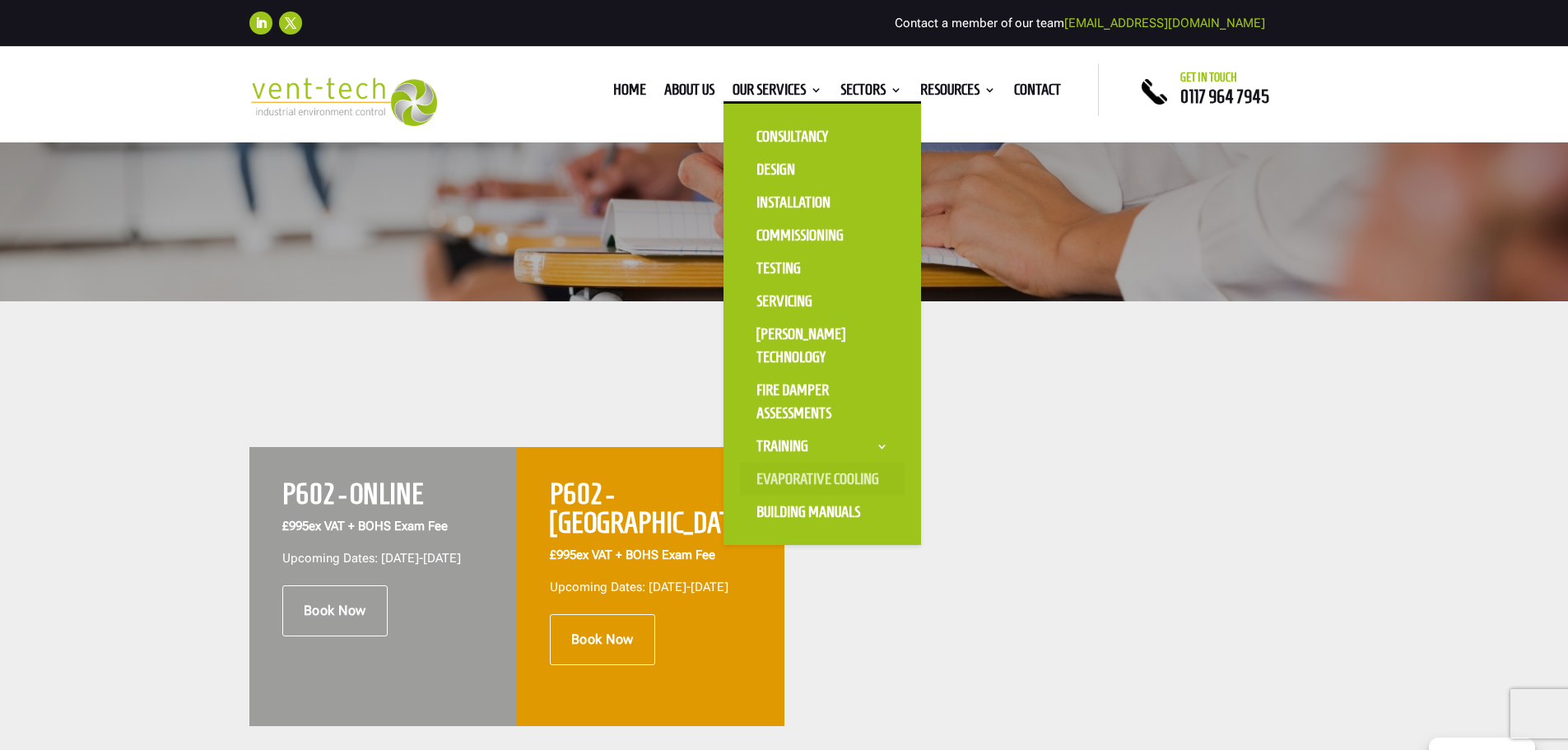
click at [847, 479] on link "Evaporative Cooling" at bounding box center [822, 480] width 164 height 33
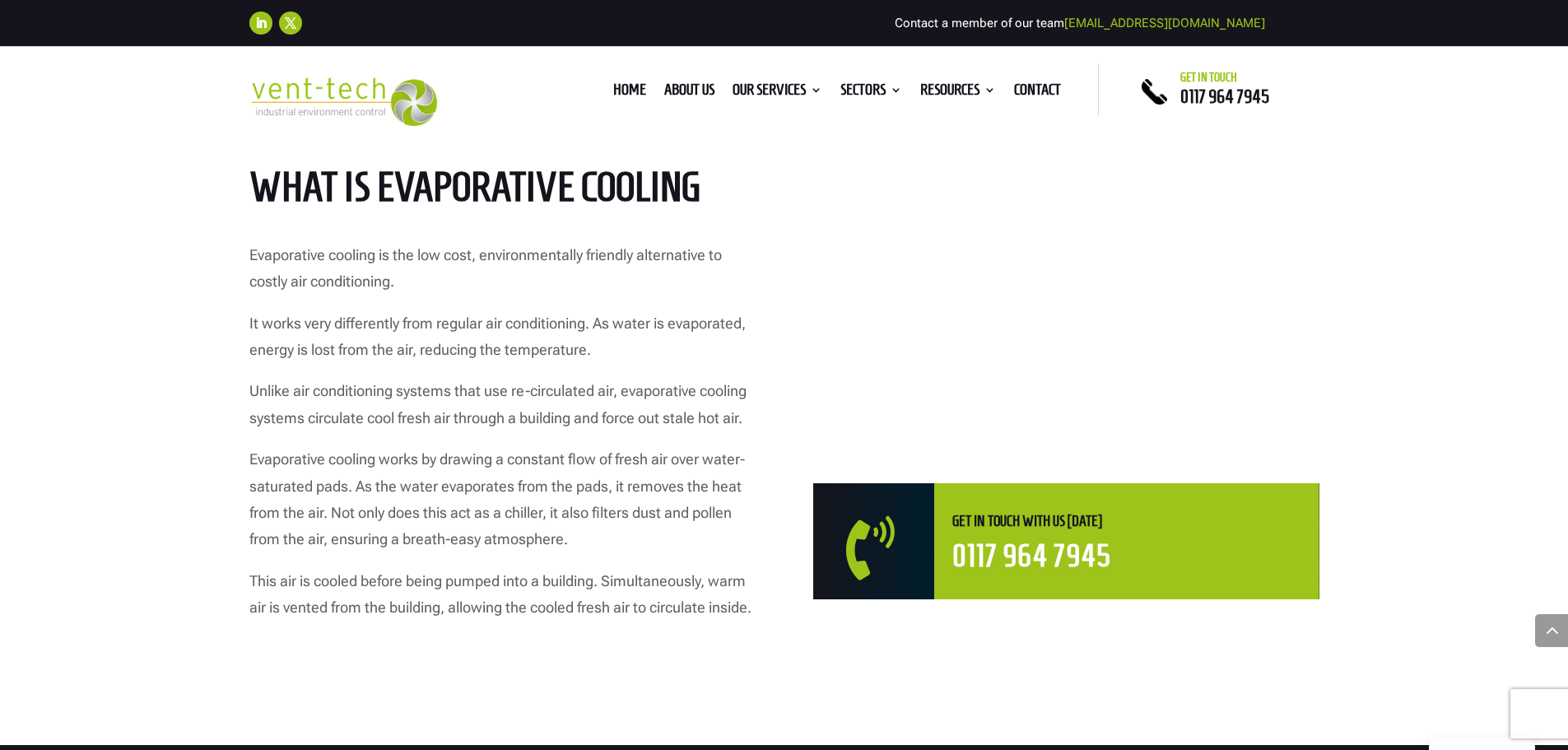
scroll to position [742, 0]
